Goal: Navigation & Orientation: Find specific page/section

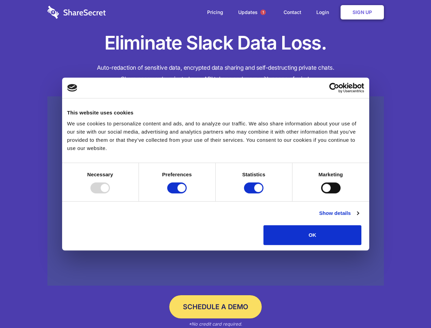
click at [110, 193] on div at bounding box center [99, 187] width 19 height 11
click at [187, 193] on input "Preferences" at bounding box center [176, 187] width 19 height 11
checkbox input "false"
click at [255, 193] on input "Statistics" at bounding box center [253, 187] width 19 height 11
checkbox input "false"
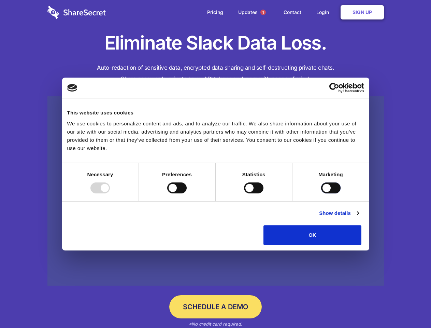
click at [321, 193] on input "Marketing" at bounding box center [330, 187] width 19 height 11
checkbox input "true"
click at [359, 217] on link "Show details" at bounding box center [339, 213] width 40 height 8
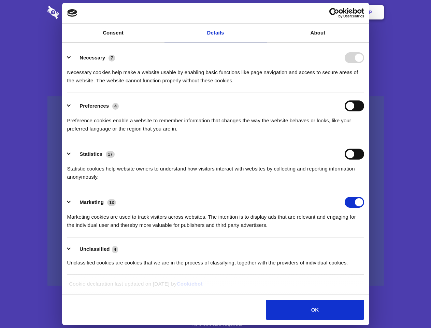
click at [367, 247] on ul "Necessary 7 Necessary cookies help make a website usable by enabling basic func…" at bounding box center [215, 160] width 303 height 230
click at [263, 12] on span "1" at bounding box center [262, 12] width 5 height 5
